Goal: Task Accomplishment & Management: Manage account settings

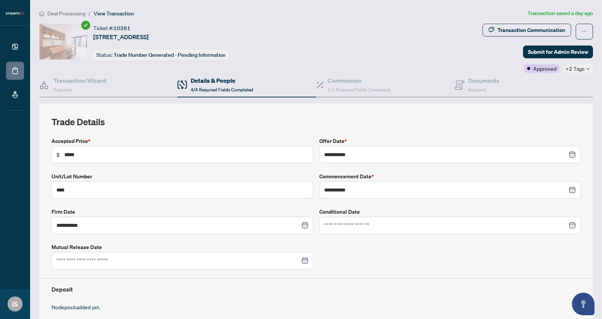
click at [576, 70] on span "+2 Tags" at bounding box center [575, 68] width 19 height 9
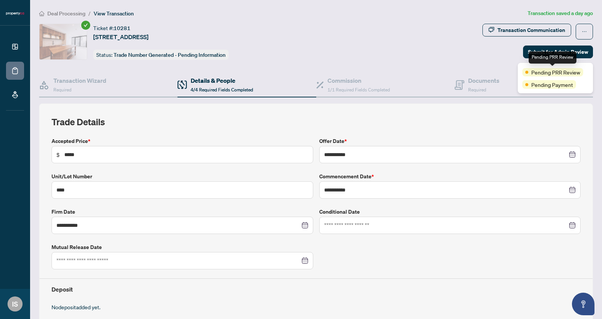
click at [562, 73] on span "Pending PRR Review" at bounding box center [556, 72] width 49 height 8
click at [466, 108] on div "**********" at bounding box center [316, 228] width 554 height 251
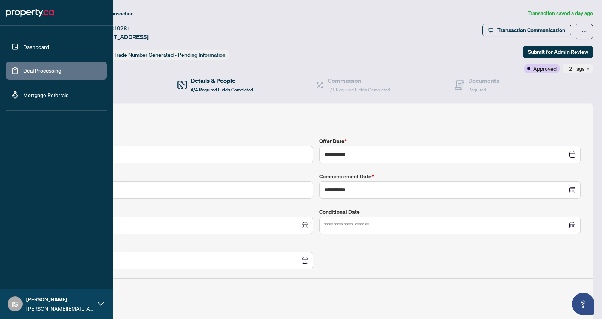
click at [23, 74] on link "Deal Processing" at bounding box center [42, 70] width 38 height 7
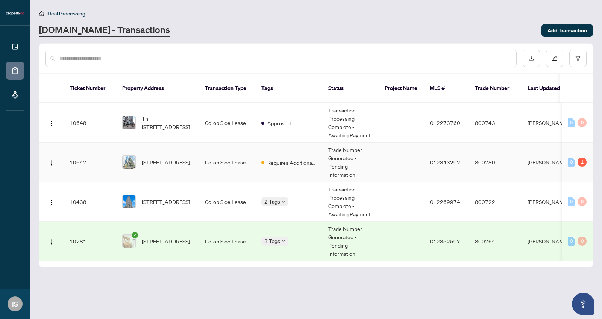
click at [583, 158] on div "1" at bounding box center [582, 162] width 9 height 9
click at [437, 164] on td "C12343292" at bounding box center [446, 162] width 45 height 39
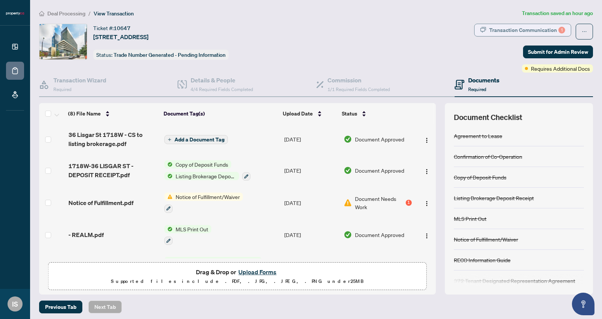
click at [541, 31] on div "Transaction Communication 1" at bounding box center [527, 30] width 76 height 12
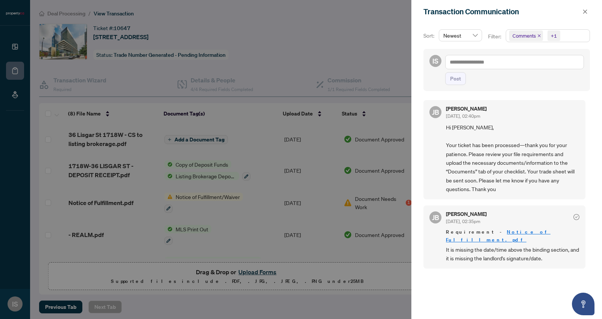
scroll to position [2, 0]
click at [489, 230] on link "Notice of Fulfillment.pdf" at bounding box center [498, 234] width 105 height 14
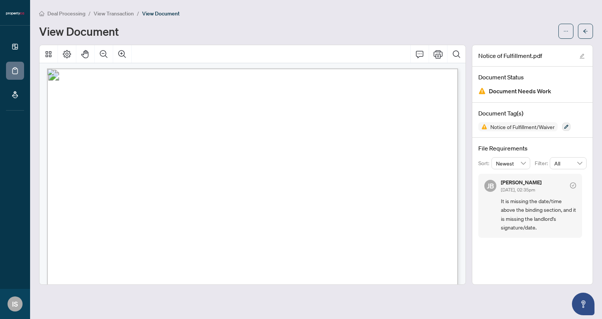
scroll to position [3, 0]
click at [566, 36] on span "button" at bounding box center [565, 31] width 5 height 12
click at [526, 49] on span "Download" at bounding box center [538, 47] width 57 height 8
drag, startPoint x: 511, startPoint y: 200, endPoint x: 535, endPoint y: 227, distance: 36.2
click at [535, 227] on span "It is missing the date/time above the binding section, and it is missing the la…" at bounding box center [538, 214] width 75 height 35
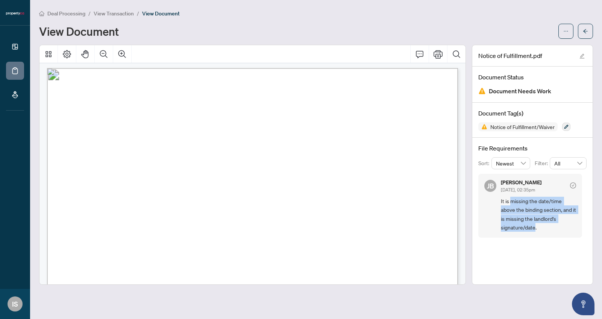
copy span "missing the date/time above the binding section, and it is missing the landlord…"
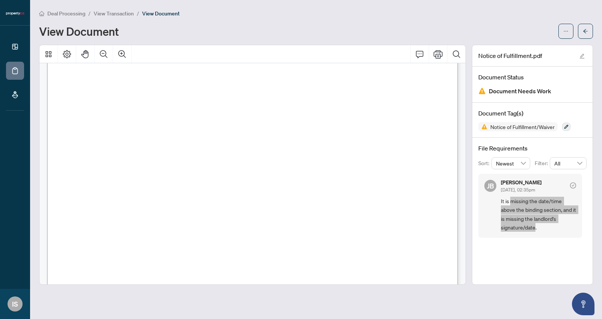
scroll to position [95, 0]
click at [585, 33] on icon "arrow-left" at bounding box center [585, 31] width 5 height 5
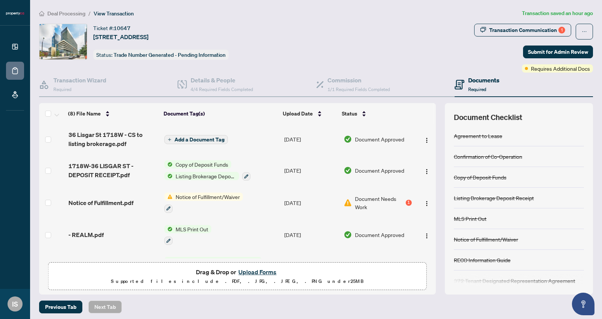
scroll to position [3, 0]
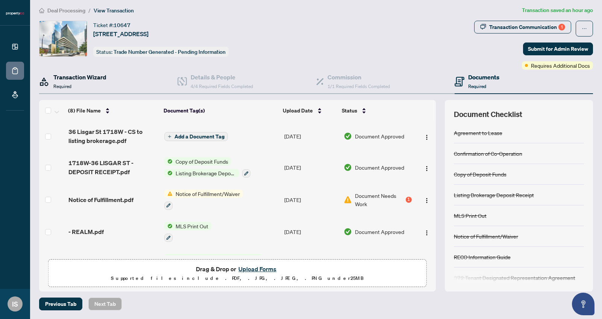
click at [71, 78] on h4 "Transaction Wizard" at bounding box center [79, 77] width 53 height 9
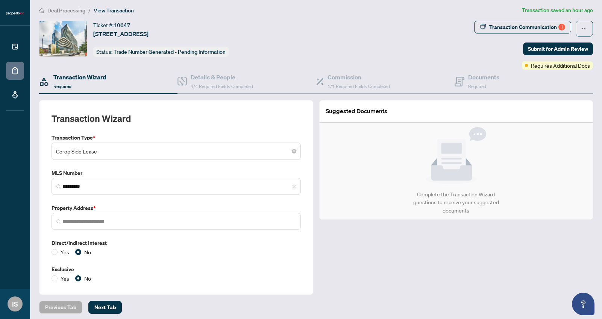
type input "*********"
type input "**********"
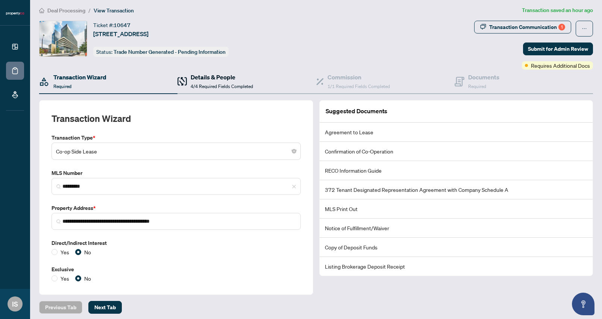
click at [243, 81] on div "Details & People 4/4 Required Fields Completed" at bounding box center [222, 82] width 62 height 18
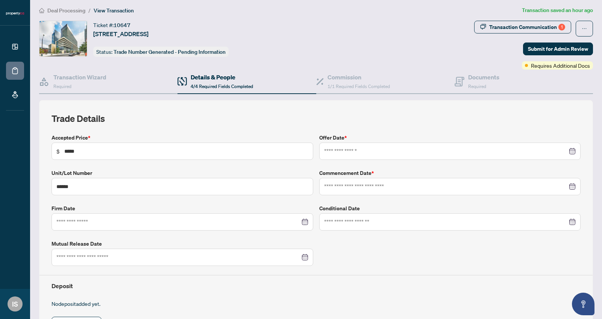
type input "**********"
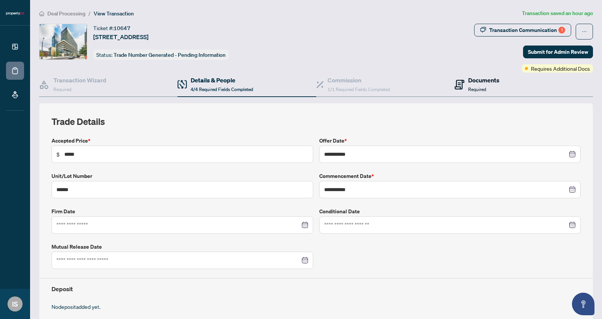
click at [478, 76] on h4 "Documents" at bounding box center [483, 80] width 31 height 9
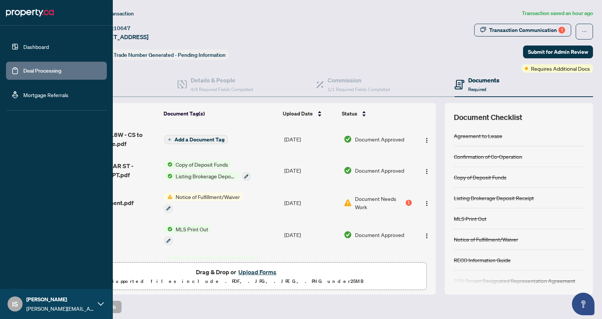
click at [23, 44] on link "Dashboard" at bounding box center [36, 46] width 26 height 7
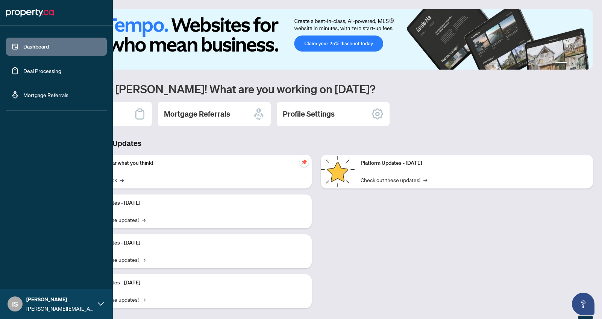
click at [30, 74] on link "Deal Processing" at bounding box center [42, 70] width 38 height 7
